Goal: Information Seeking & Learning: Find specific fact

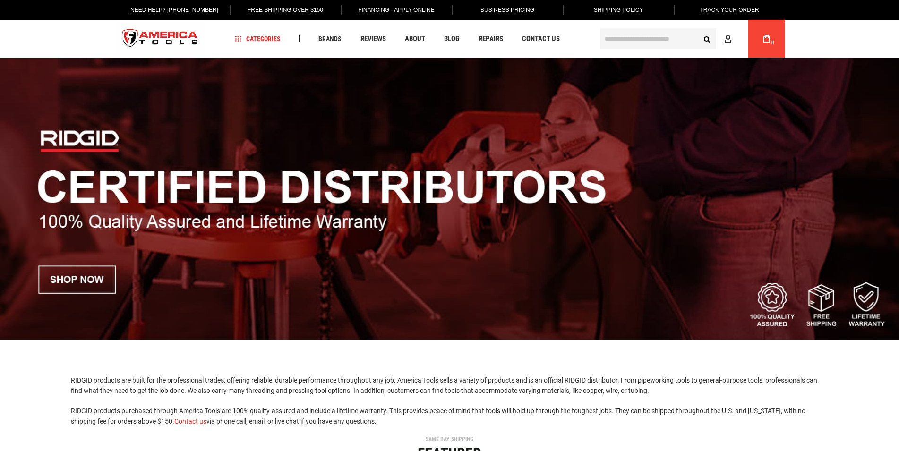
click at [619, 39] on input "text" at bounding box center [659, 38] width 116 height 21
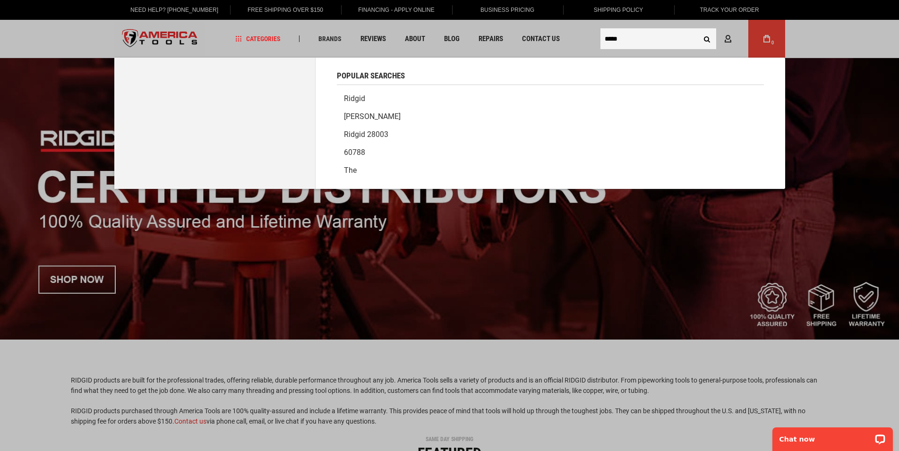
type input "*****"
click at [699, 30] on button "Search" at bounding box center [708, 39] width 18 height 18
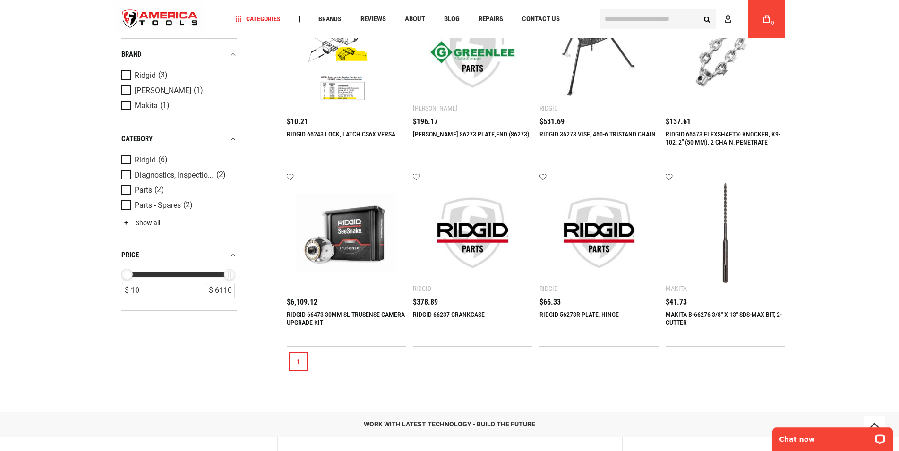
scroll to position [289, 0]
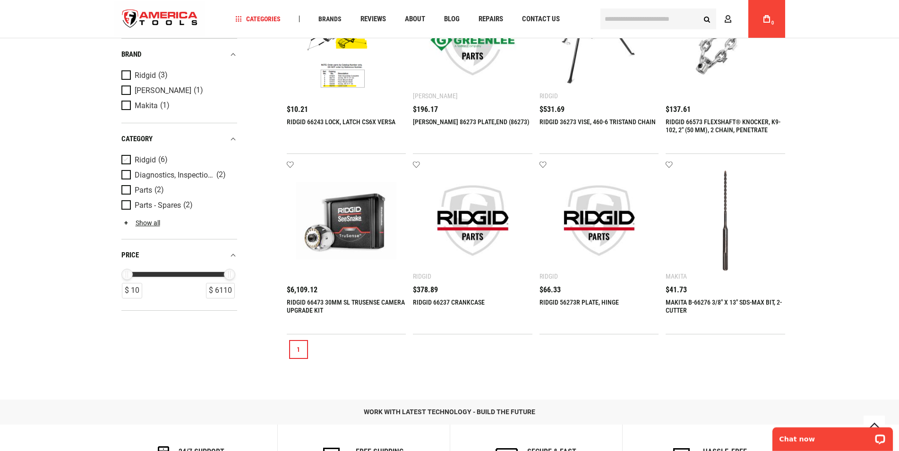
click at [129, 158] on span "Product Filters" at bounding box center [127, 160] width 13 height 10
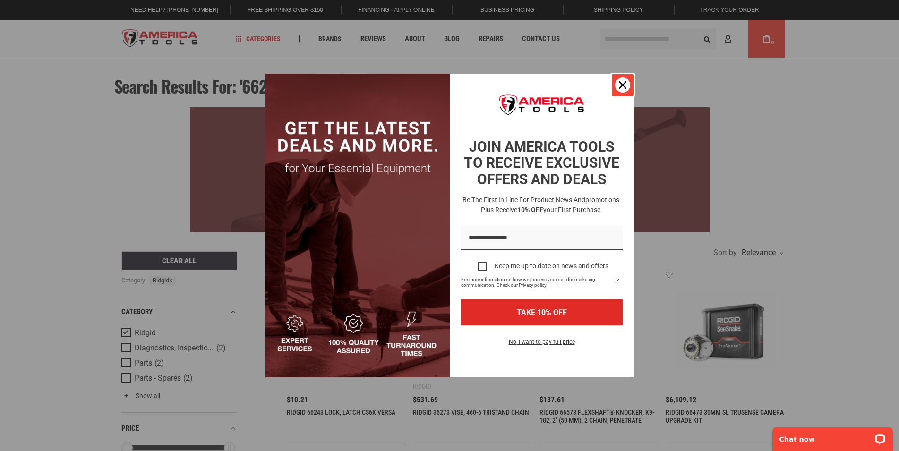
click at [624, 85] on icon "close icon" at bounding box center [623, 85] width 8 height 8
